Goal: Information Seeking & Learning: Check status

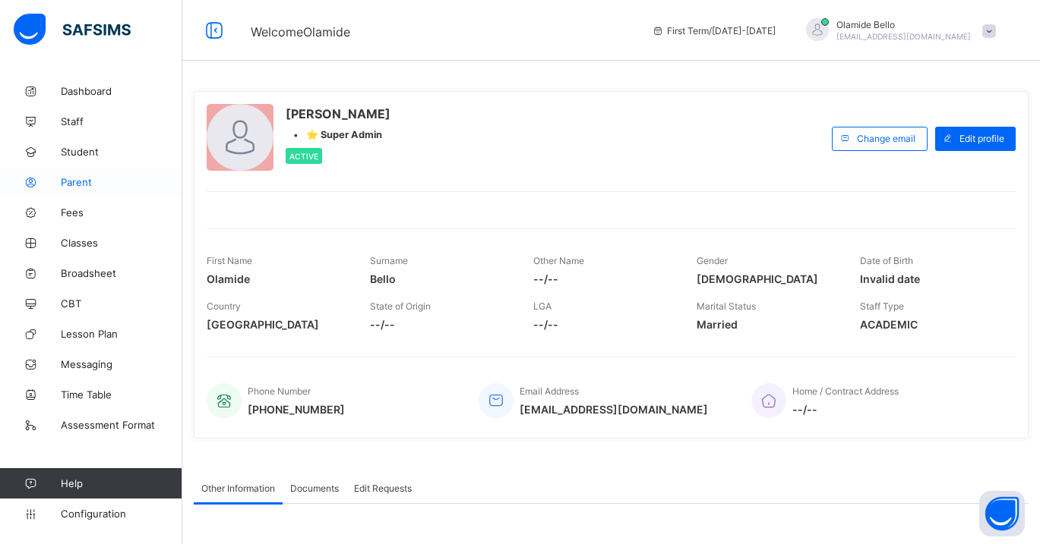
click at [90, 185] on span "Parent" at bounding box center [121, 182] width 121 height 12
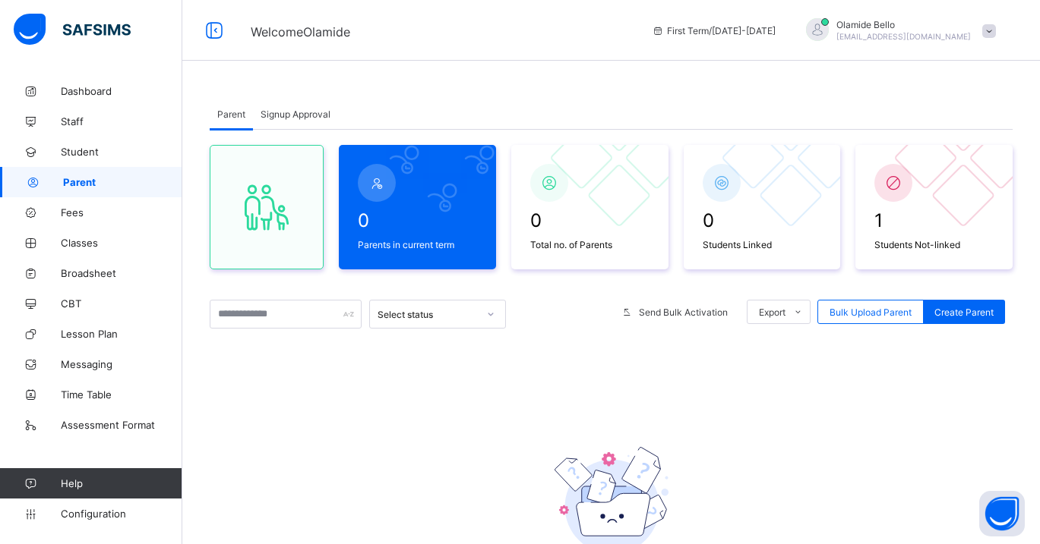
click at [282, 122] on div "Signup Approval" at bounding box center [295, 114] width 85 height 30
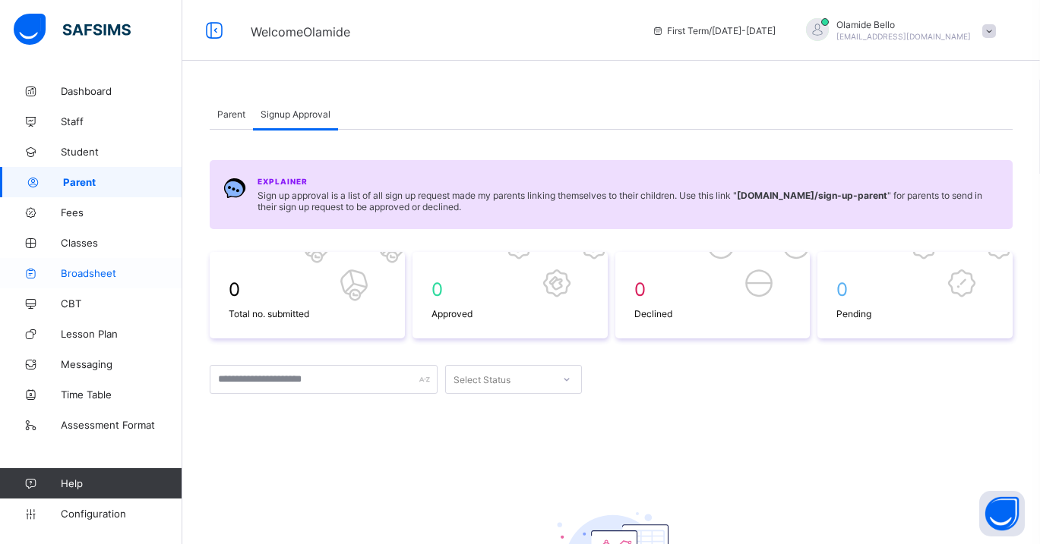
click at [72, 279] on span "Broadsheet" at bounding box center [121, 273] width 121 height 12
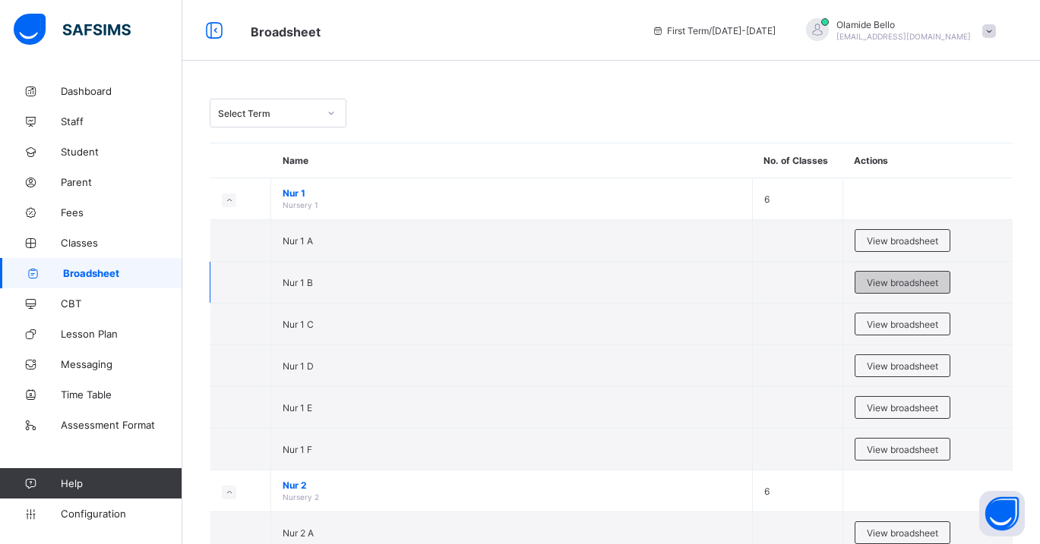
click at [918, 280] on span "View broadsheet" at bounding box center [901, 282] width 71 height 11
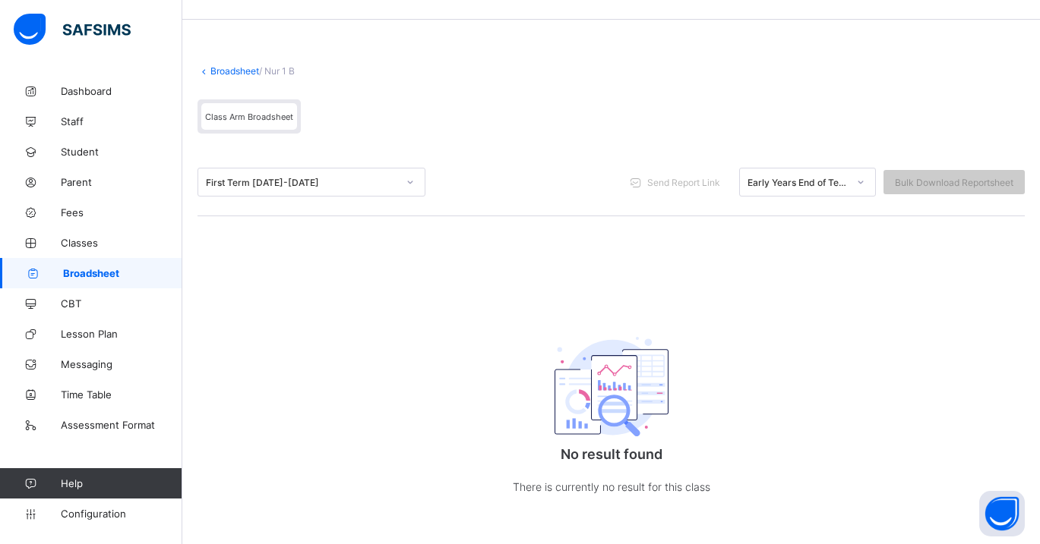
scroll to position [54, 0]
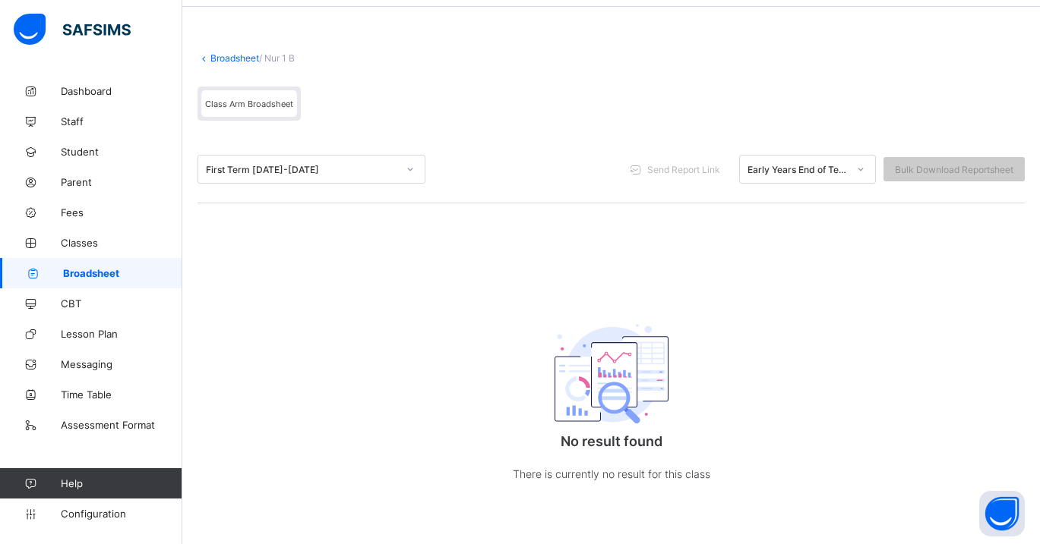
click at [803, 175] on div "Early Years End of Term Report" at bounding box center [793, 169] width 106 height 21
click at [665, 247] on div "Broadsheet / Nur 1 B Class Arm Broadsheet First Term [DATE]-[DATE] Send Report …" at bounding box center [610, 283] width 857 height 522
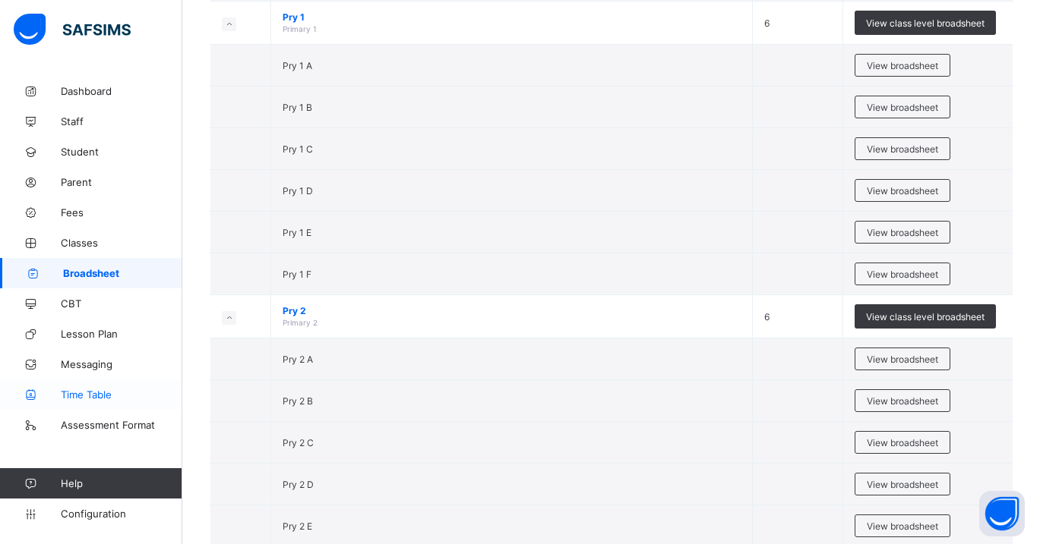
scroll to position [779, 0]
